Goal: Information Seeking & Learning: Check status

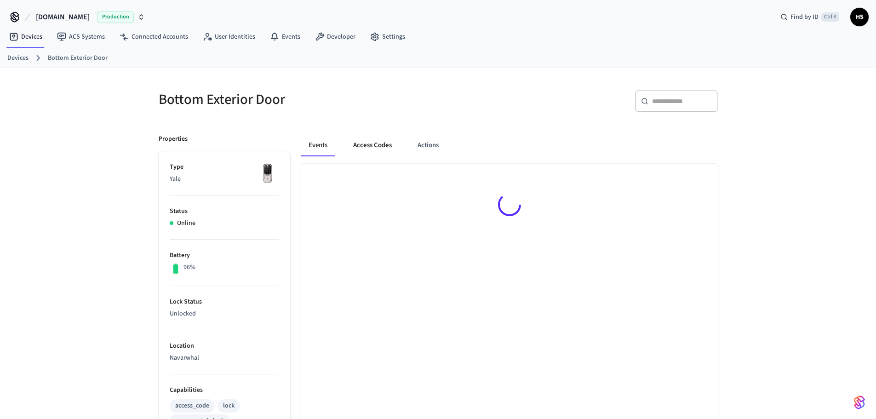
click at [368, 148] on button "Access Codes" at bounding box center [372, 145] width 53 height 22
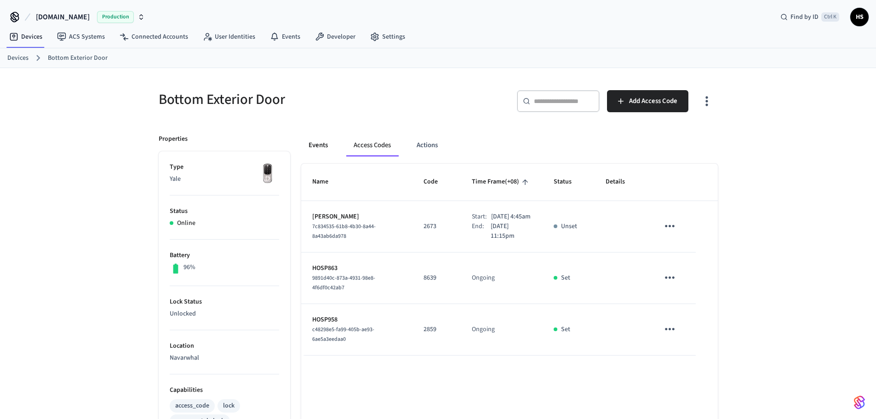
click at [319, 147] on button "Events" at bounding box center [318, 145] width 34 height 22
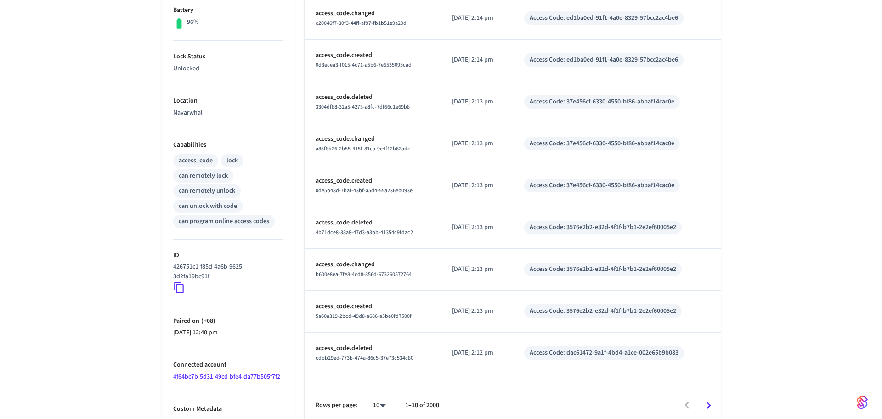
scroll to position [253, 0]
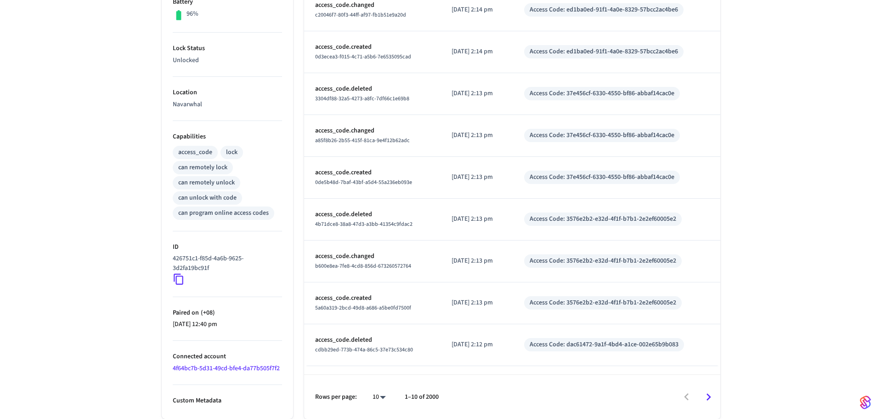
click at [380, 391] on body "[DOMAIN_NAME] Production Find by ID Ctrl K HS Devices ACS Systems Connected Acc…" at bounding box center [441, 83] width 882 height 672
drag, startPoint x: 380, startPoint y: 390, endPoint x: 425, endPoint y: 359, distance: 54.2
click at [379, 392] on li "100" at bounding box center [372, 392] width 24 height 24
type input "***"
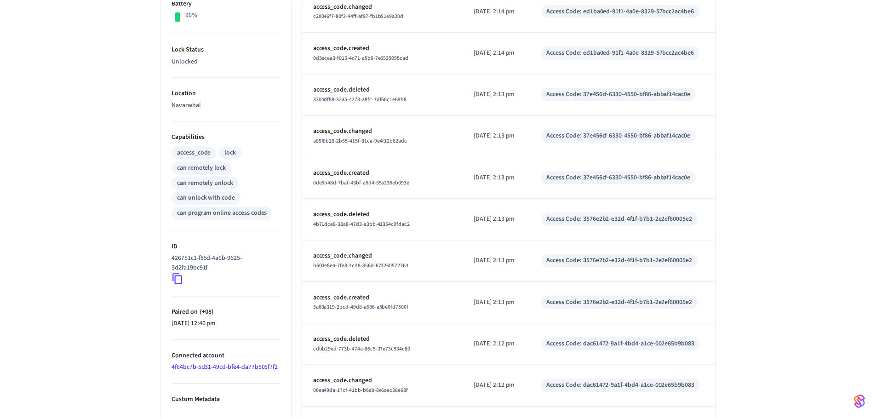
scroll to position [4009, 0]
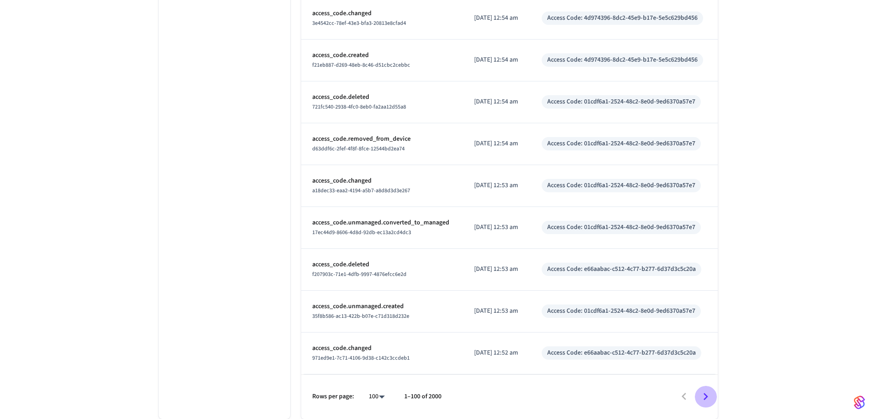
click at [706, 391] on icon "Go to next page" at bounding box center [705, 396] width 14 height 14
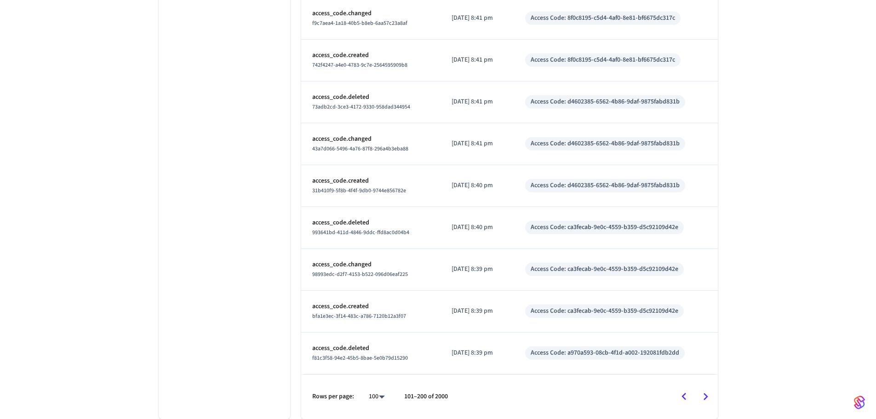
click at [706, 394] on icon "Go to next page" at bounding box center [705, 396] width 14 height 14
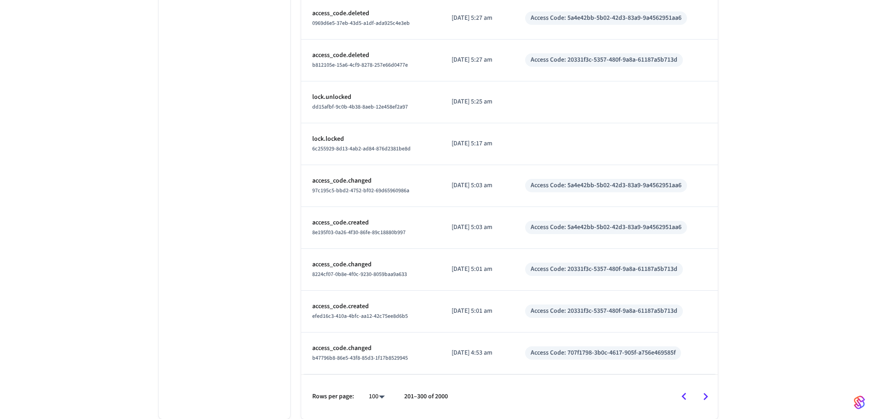
click at [706, 394] on icon "Go to next page" at bounding box center [705, 396] width 14 height 14
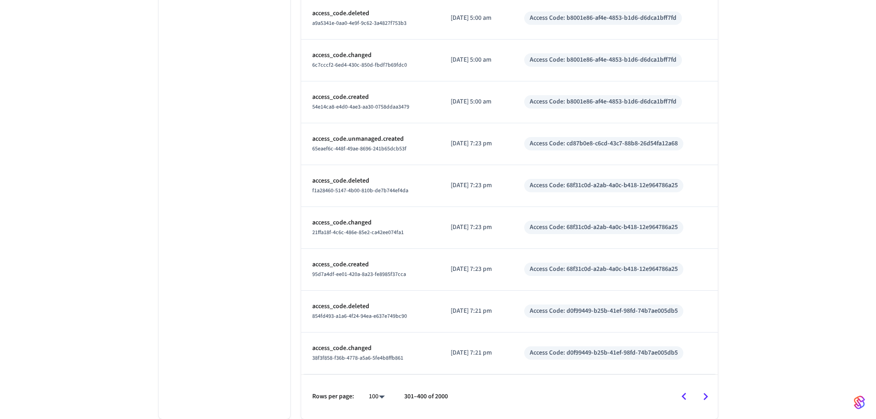
click at [706, 394] on icon "Go to next page" at bounding box center [705, 396] width 14 height 14
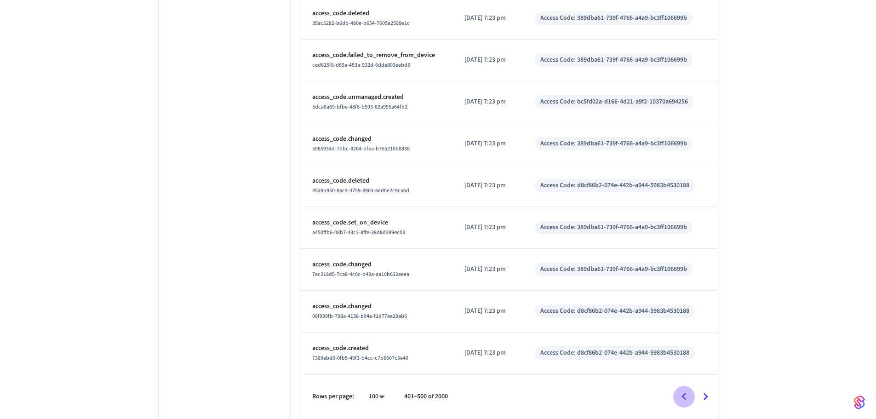
click at [687, 399] on icon "Go to previous page" at bounding box center [684, 396] width 14 height 14
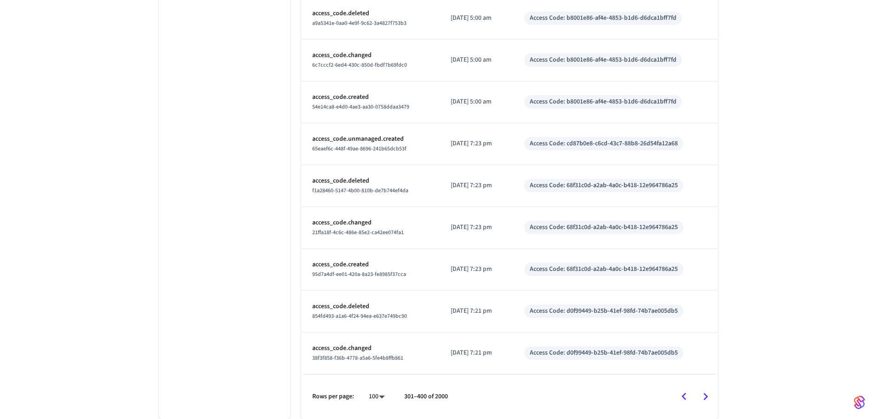
click at [687, 399] on icon "Go to previous page" at bounding box center [684, 396] width 14 height 14
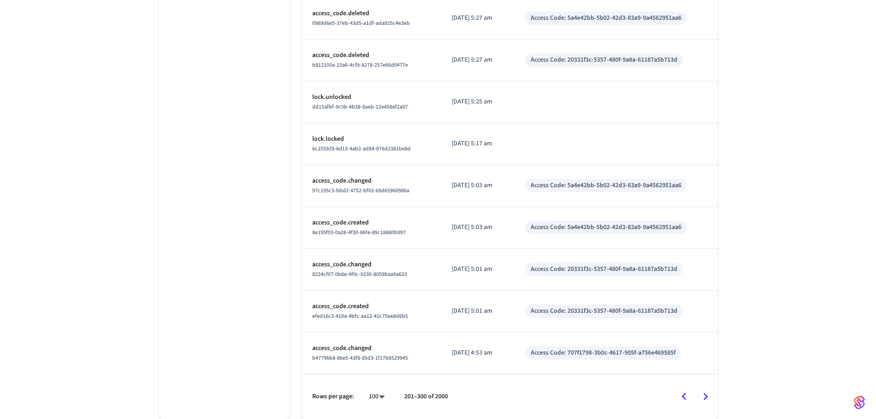
click at [687, 399] on icon "Go to previous page" at bounding box center [684, 396] width 14 height 14
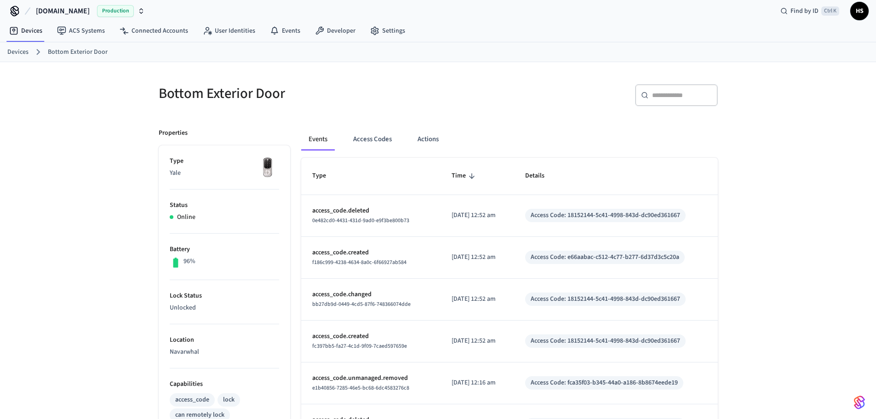
scroll to position [0, 0]
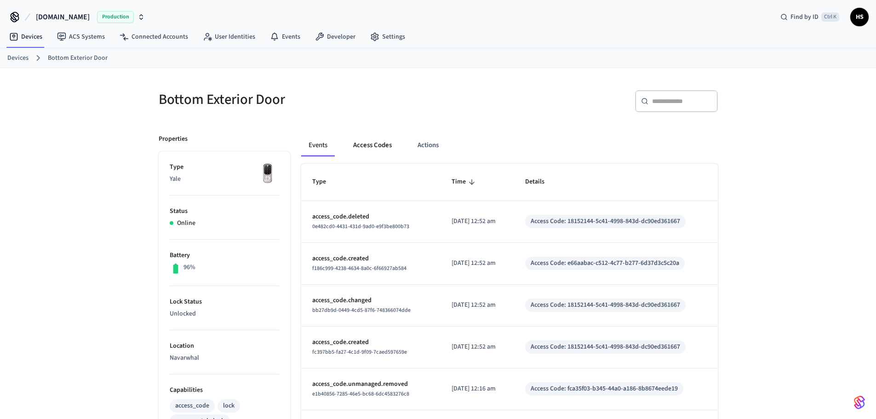
click at [378, 153] on button "Access Codes" at bounding box center [372, 145] width 53 height 22
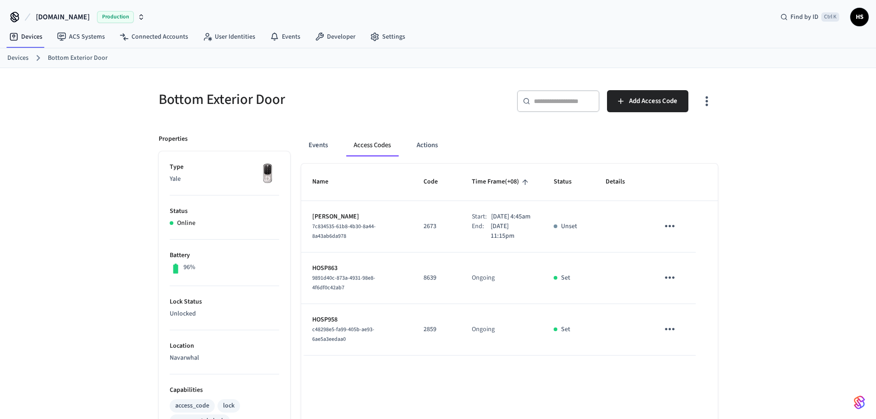
click at [717, 99] on div "Bottom Exterior Door ​ ​ Add Access Code Properties Type Yale Status Online Bat…" at bounding box center [438, 375] width 574 height 593
click at [706, 102] on icon "button" at bounding box center [706, 101] width 14 height 14
click at [667, 143] on li "Show unmanaged access codes on device" at bounding box center [647, 139] width 129 height 24
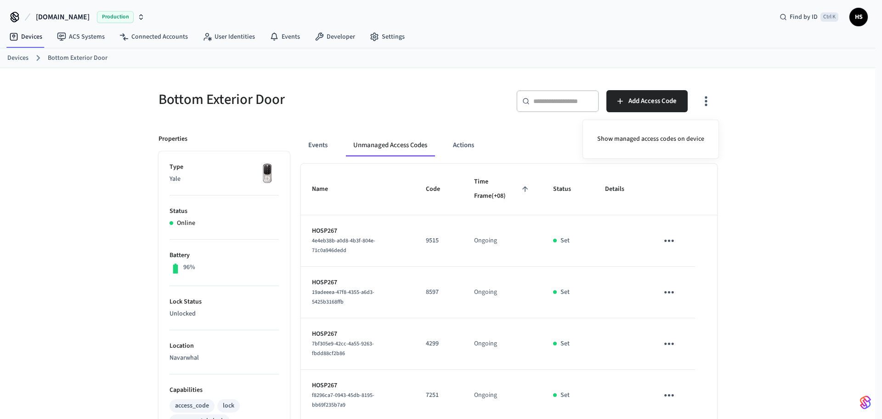
click at [558, 226] on div at bounding box center [441, 209] width 882 height 419
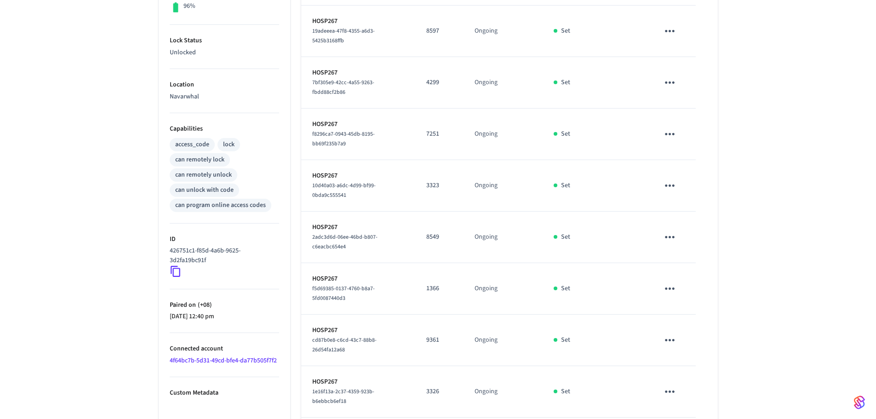
scroll to position [356, 0]
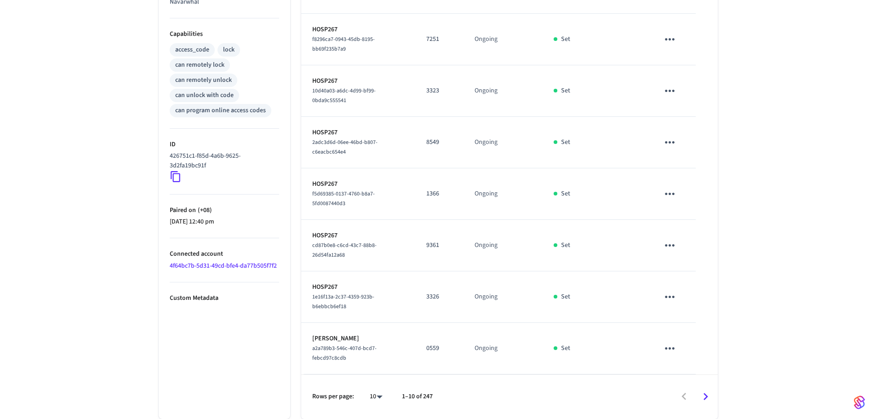
click at [48, 227] on div "Bottom Exterior Door ​ ​ Add Access Code Properties Type Yale Status Online Bat…" at bounding box center [438, 65] width 876 height 706
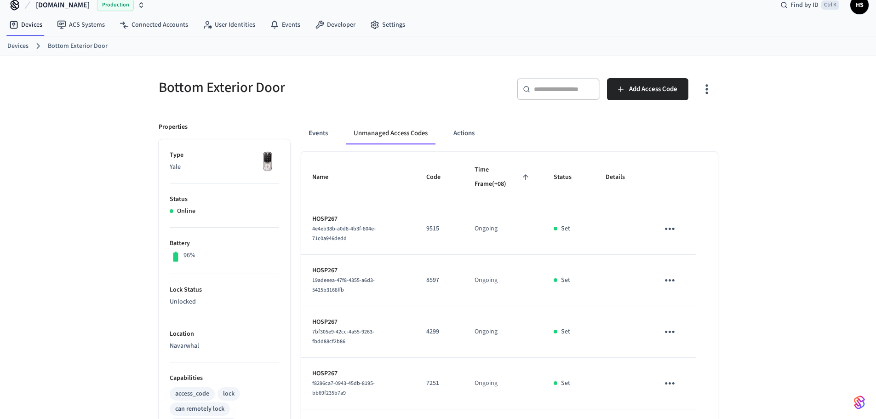
scroll to position [0, 0]
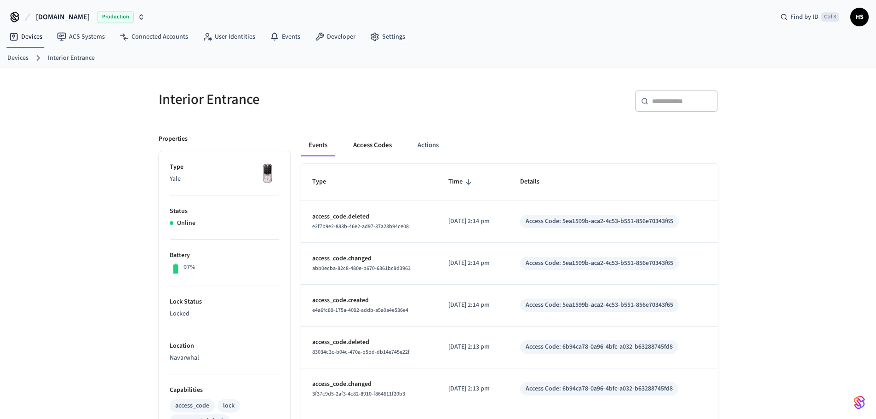
click at [376, 143] on button "Access Codes" at bounding box center [372, 145] width 53 height 22
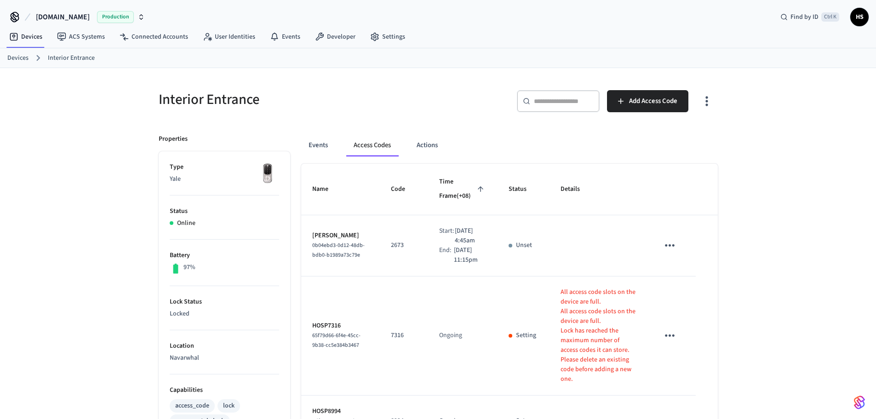
click at [706, 99] on icon "button" at bounding box center [706, 101] width 14 height 14
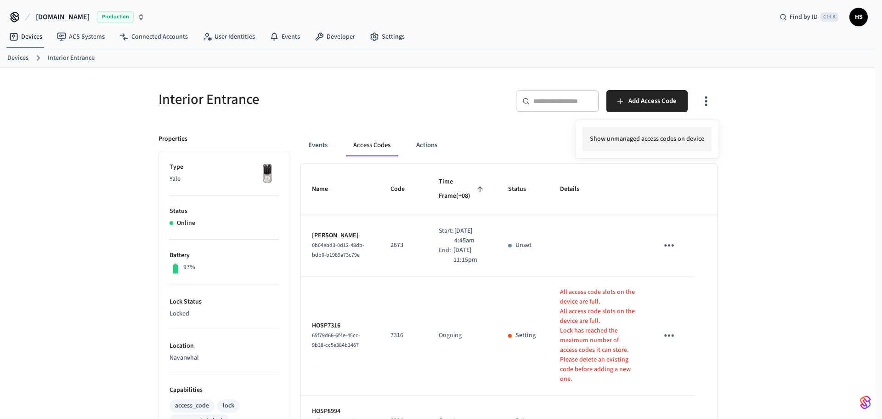
click at [677, 136] on li "Show unmanaged access codes on device" at bounding box center [647, 139] width 129 height 24
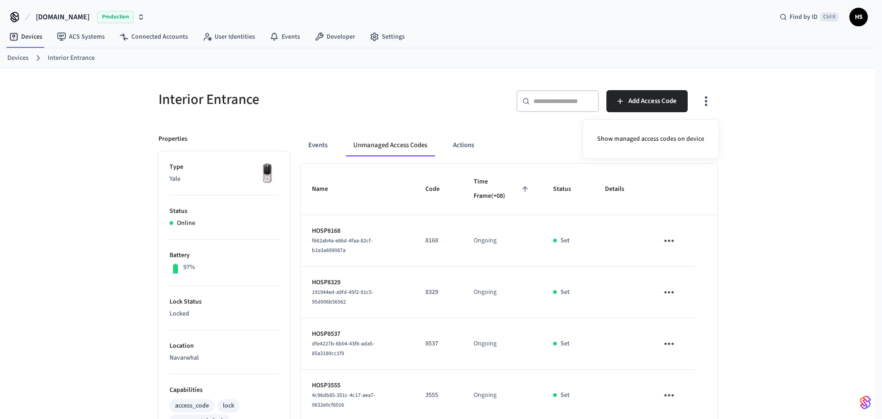
click at [490, 203] on div at bounding box center [441, 209] width 882 height 419
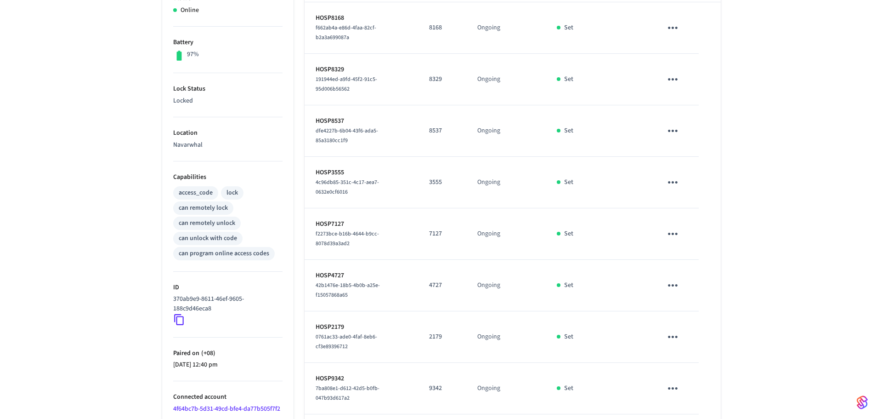
scroll to position [356, 0]
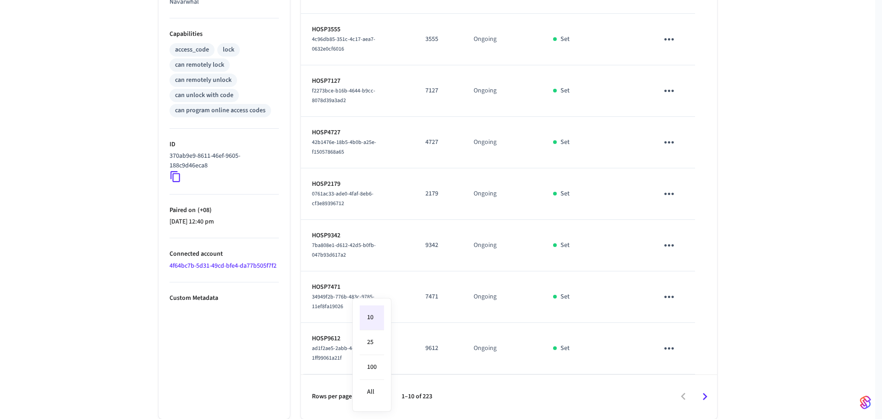
click at [380, 394] on body "[DOMAIN_NAME] Production Find by ID Ctrl K HS Devices ACS Systems Connected Acc…" at bounding box center [441, 31] width 882 height 774
click at [377, 394] on li "All" at bounding box center [372, 392] width 24 height 24
type input "**"
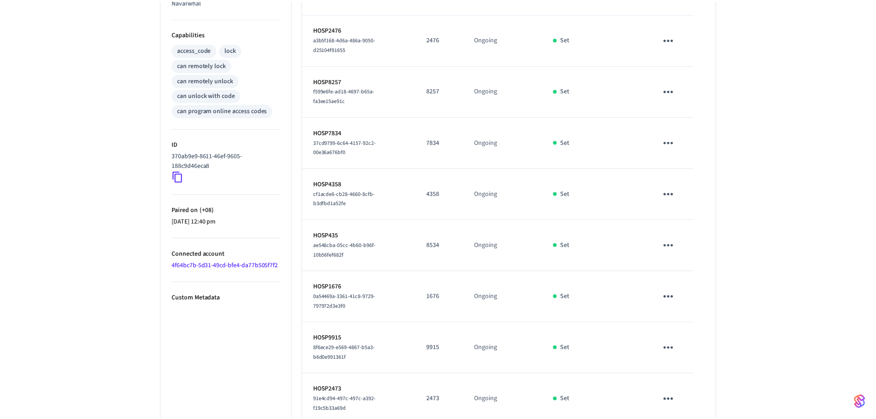
scroll to position [11046, 0]
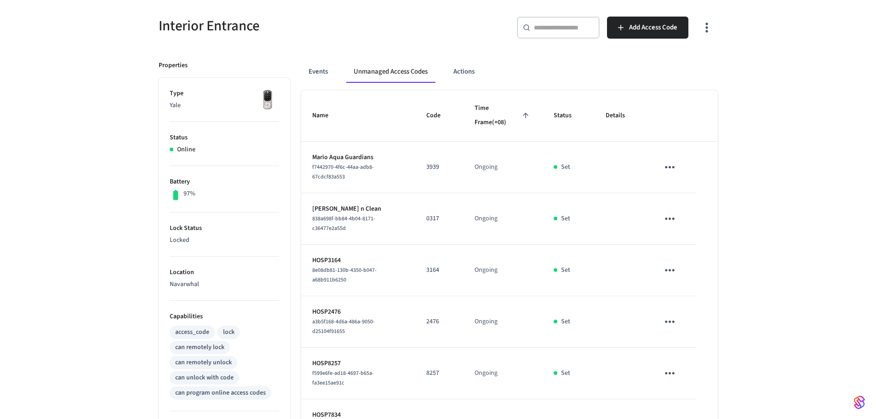
scroll to position [0, 0]
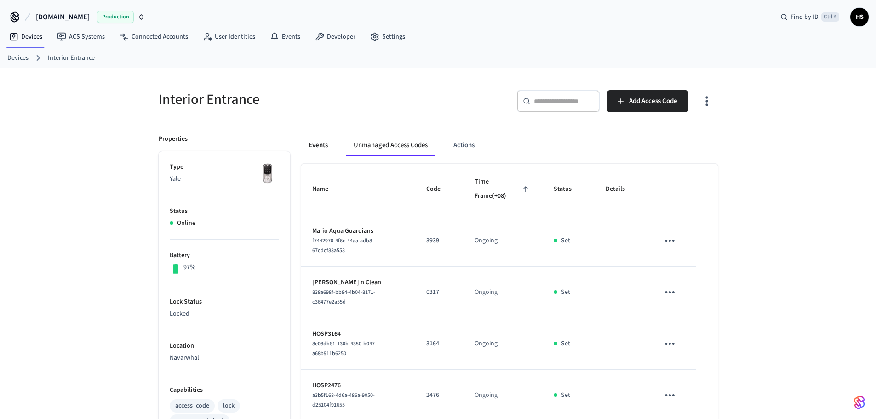
click at [324, 145] on button "Events" at bounding box center [318, 145] width 34 height 22
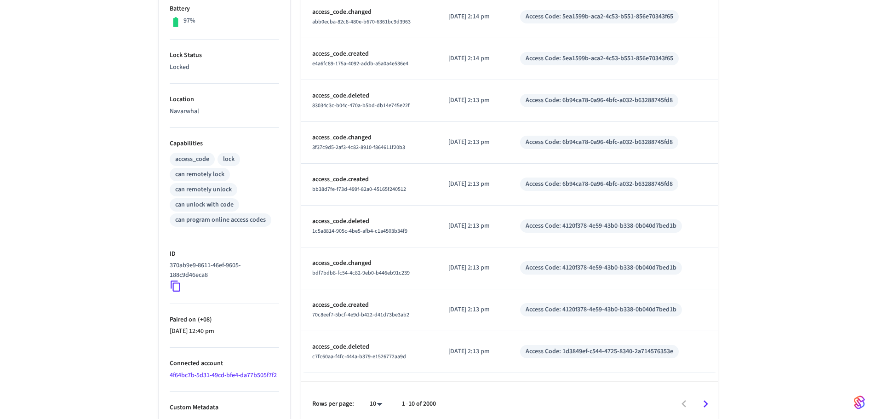
scroll to position [253, 0]
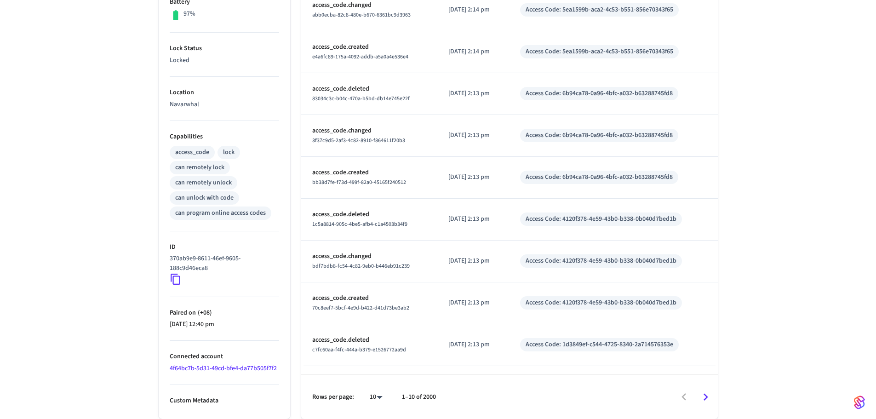
click at [260, 369] on link "4f64bc7b-5d31-49cd-bfe4-da77b505f7f2" at bounding box center [223, 368] width 107 height 9
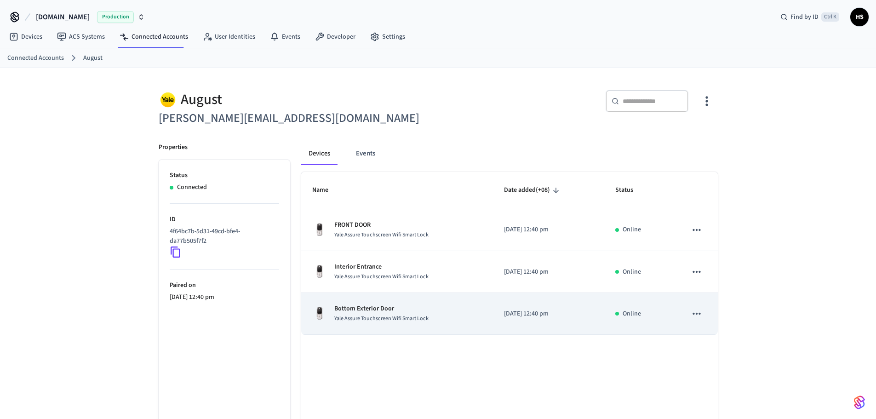
click at [457, 326] on td "Bottom Exterior Door Yale Assure Touchscreen Wifi Smart Lock" at bounding box center [397, 314] width 192 height 42
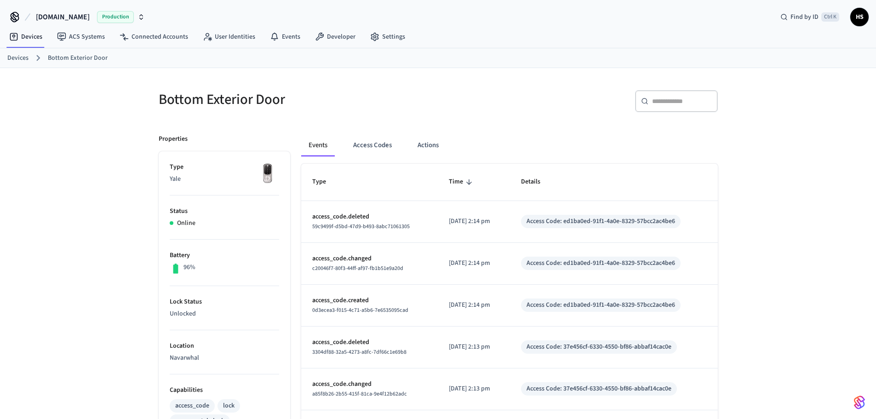
click at [366, 122] on div "Bottom Exterior Door ​ ​ Properties Type Yale Status Online Battery 96% Lock St…" at bounding box center [438, 375] width 574 height 593
click at [370, 152] on button "Access Codes" at bounding box center [372, 145] width 53 height 22
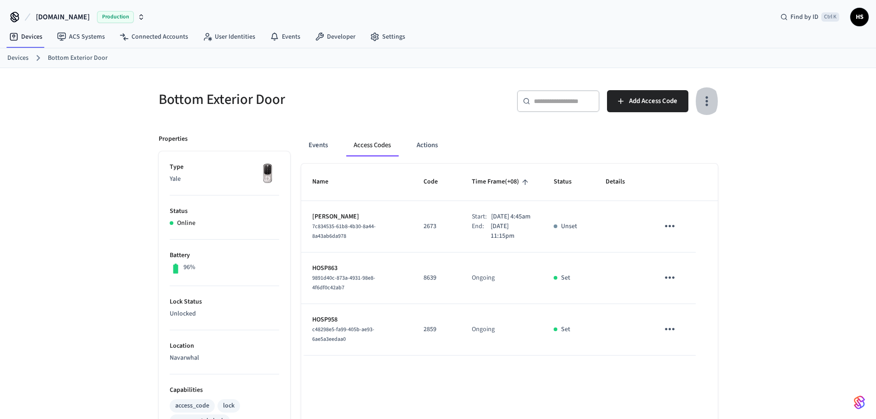
click at [710, 101] on button "button" at bounding box center [706, 101] width 22 height 37
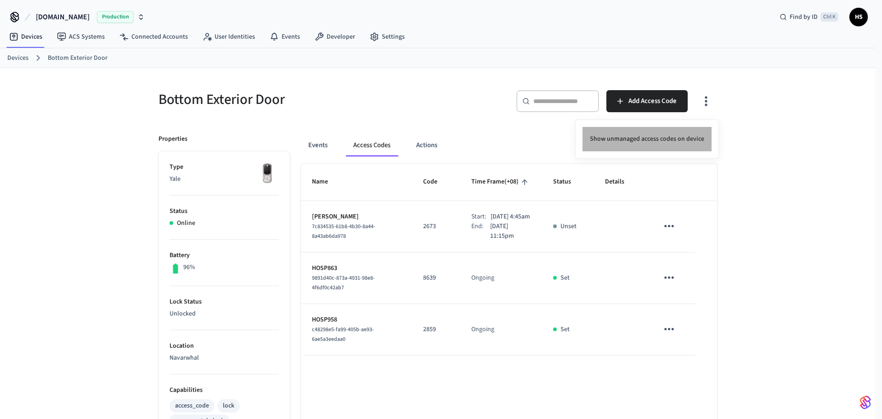
click at [696, 131] on li "Show unmanaged access codes on device" at bounding box center [647, 139] width 129 height 24
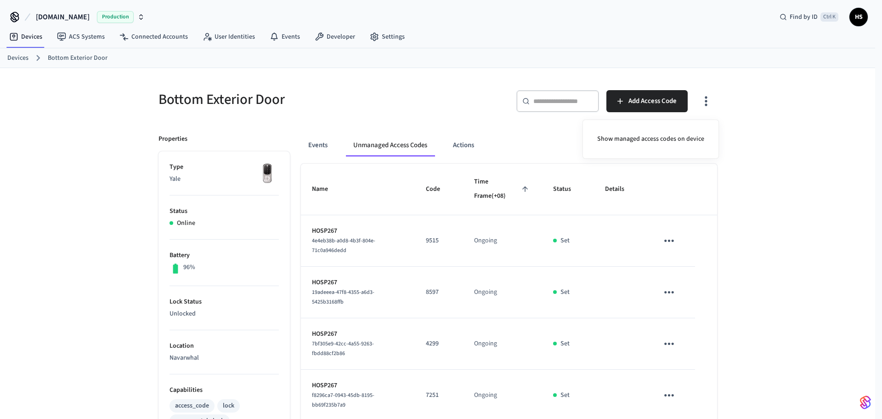
click at [554, 245] on div at bounding box center [441, 209] width 882 height 419
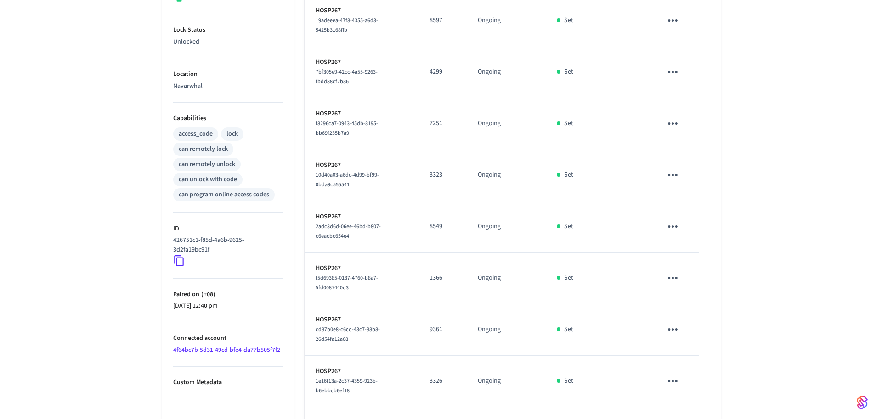
scroll to position [356, 0]
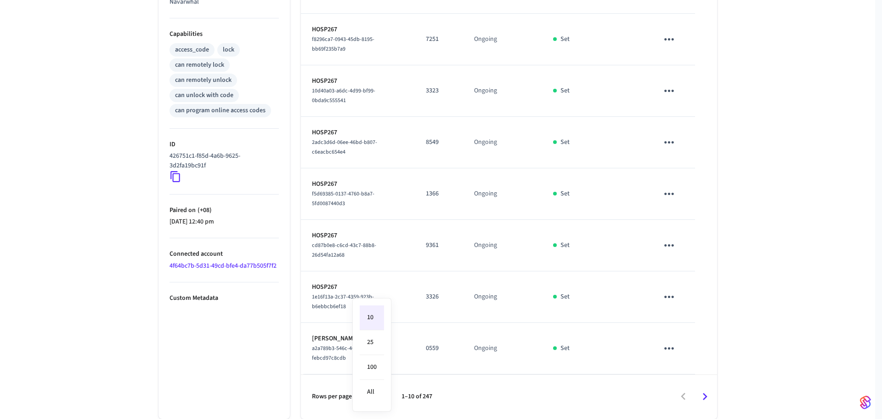
click at [380, 394] on body "Hospitable.com Production Find by ID Ctrl K HS Devices ACS Systems Connected Ac…" at bounding box center [441, 31] width 882 height 774
click at [377, 390] on li "All" at bounding box center [372, 392] width 24 height 24
type input "**"
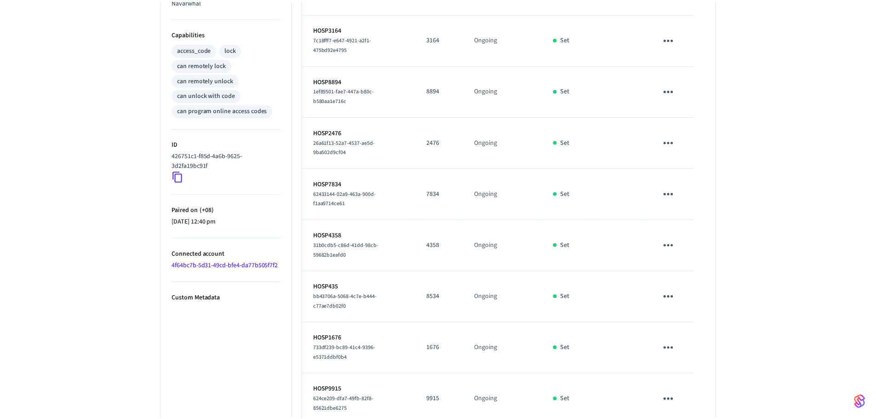
scroll to position [12317, 0]
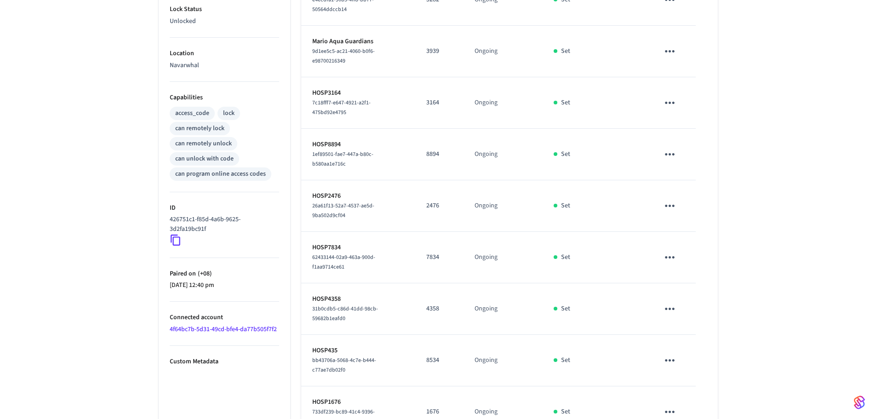
scroll to position [322, 0]
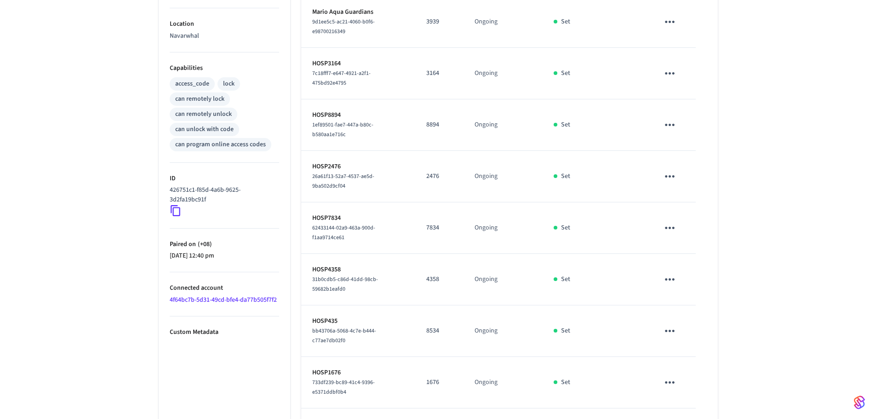
click at [268, 301] on link "4f64bc7b-5d31-49cd-bfe4-da77b505f7f2" at bounding box center [223, 299] width 107 height 9
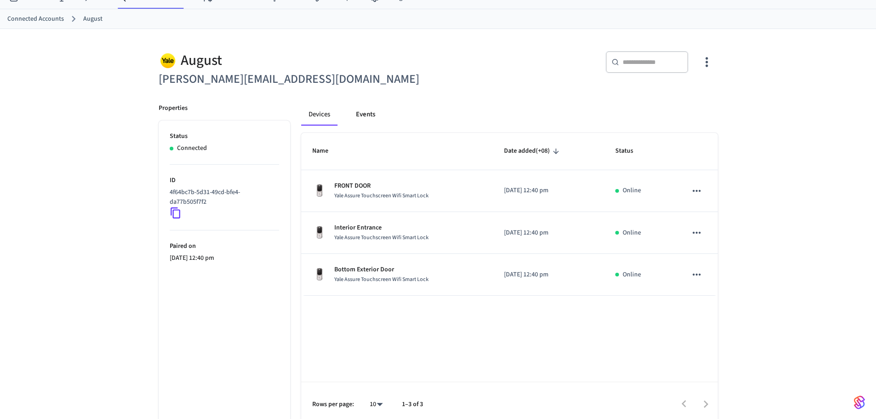
scroll to position [46, 0]
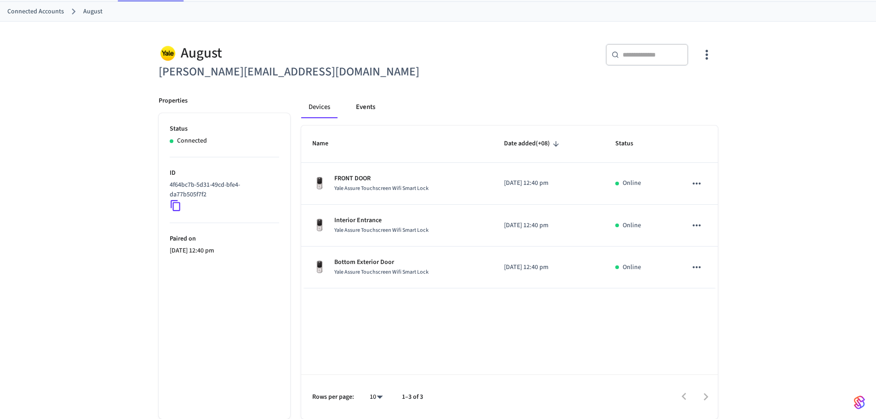
click at [366, 113] on button "Events" at bounding box center [365, 107] width 34 height 22
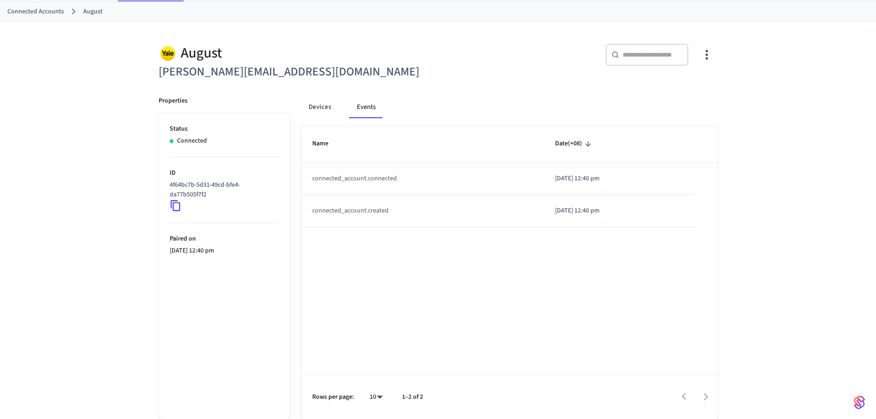
click at [341, 105] on div "Devices Events" at bounding box center [509, 107] width 416 height 22
click at [327, 110] on button "Devices" at bounding box center [319, 107] width 37 height 22
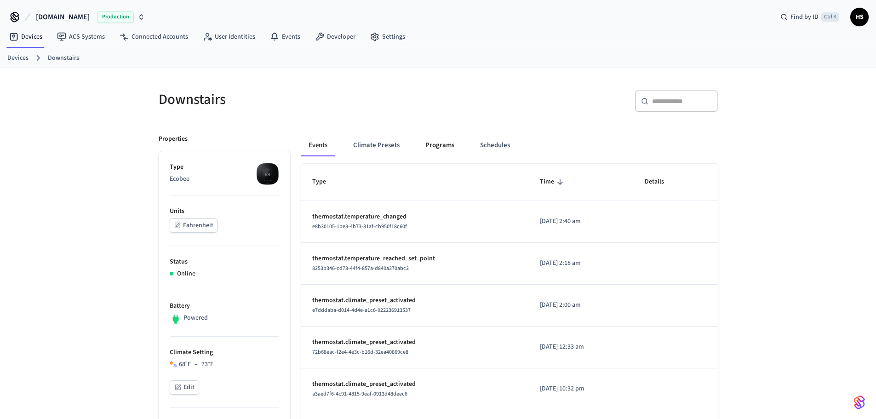
click at [442, 146] on button "Programs" at bounding box center [440, 145] width 44 height 22
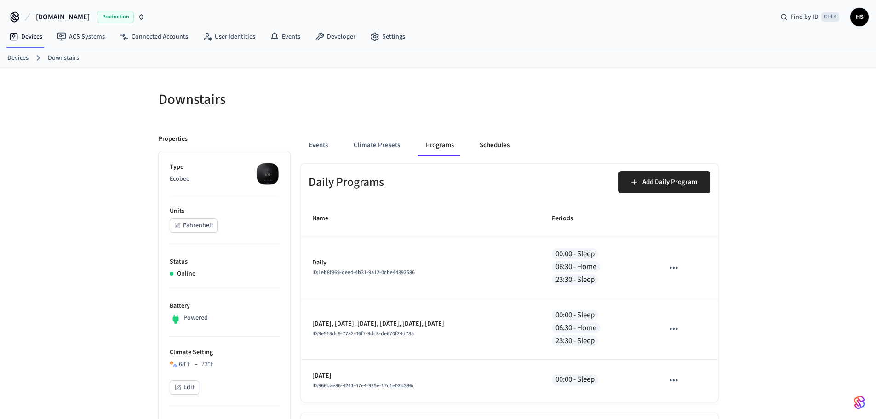
click at [500, 148] on button "Schedules" at bounding box center [494, 145] width 45 height 22
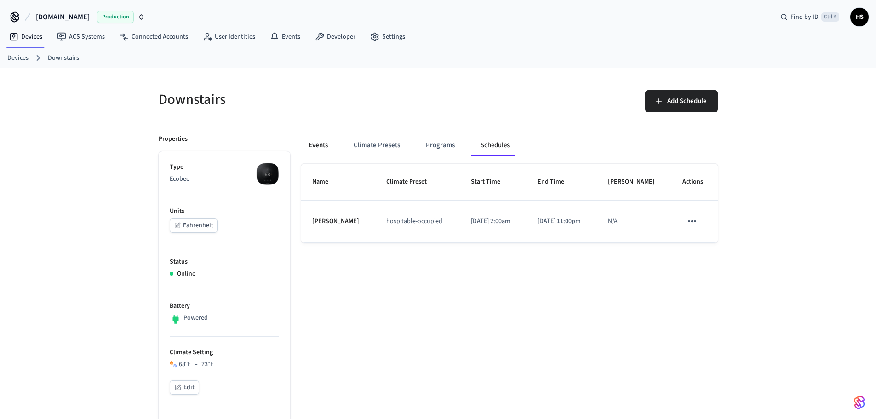
click at [329, 153] on button "Events" at bounding box center [318, 145] width 34 height 22
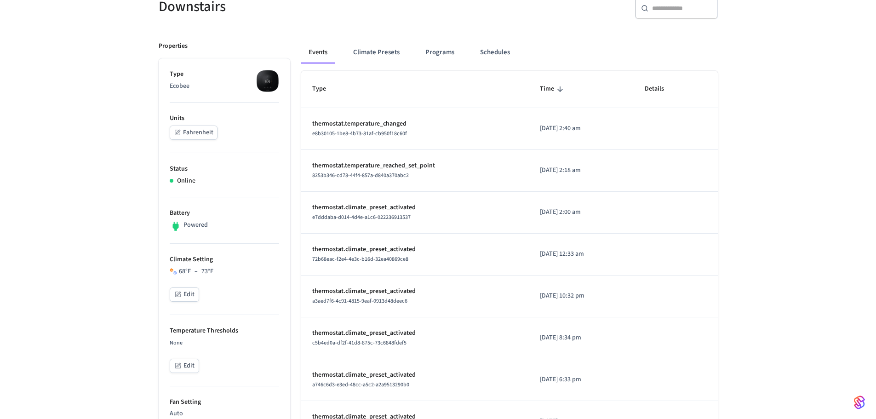
scroll to position [92, 0]
click at [791, 196] on div "Downstairs ​ ​ Properties Type Ecobee Units Fahrenheit Status Online Battery Po…" at bounding box center [438, 419] width 876 height 887
click at [447, 60] on button "Programs" at bounding box center [440, 53] width 44 height 22
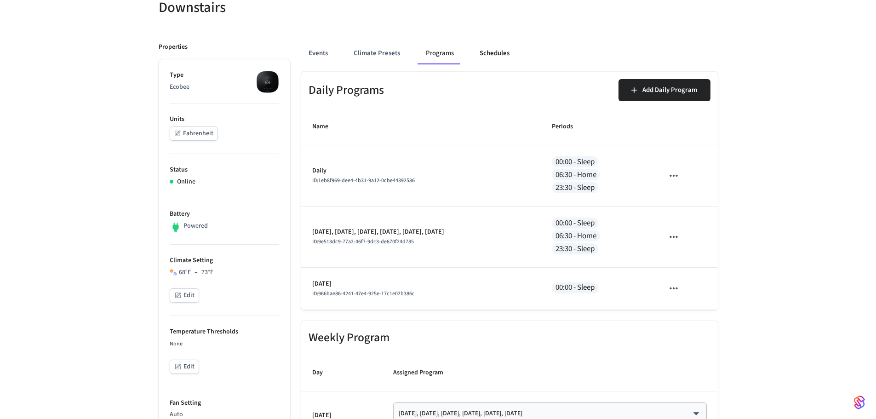
click at [485, 55] on button "Schedules" at bounding box center [494, 53] width 45 height 22
